Goal: Find specific page/section: Find specific page/section

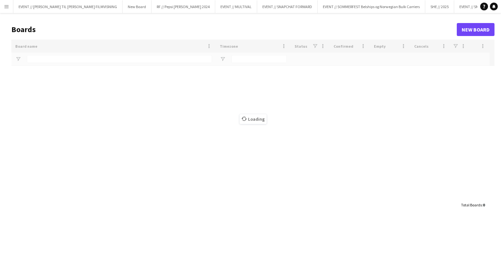
type input "********"
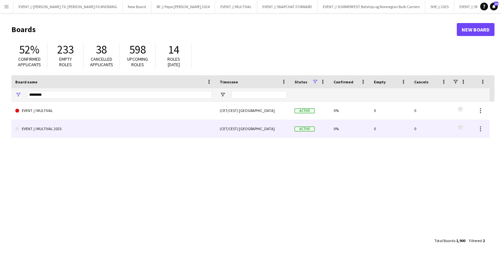
click at [86, 123] on link "EVENT // MULTIVAL 2025" at bounding box center [113, 129] width 197 height 18
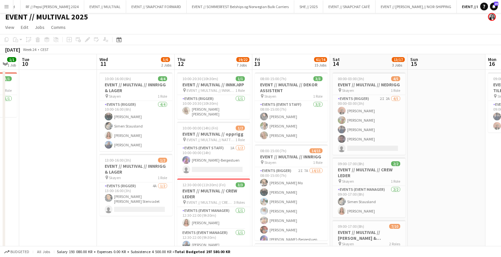
scroll to position [0, 214]
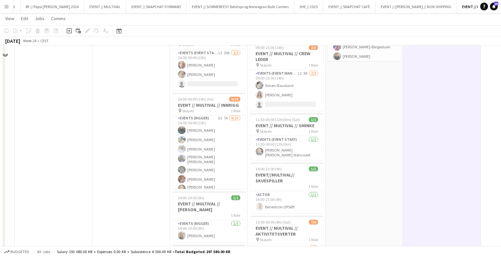
scroll to position [0, 0]
